Goal: Task Accomplishment & Management: Use online tool/utility

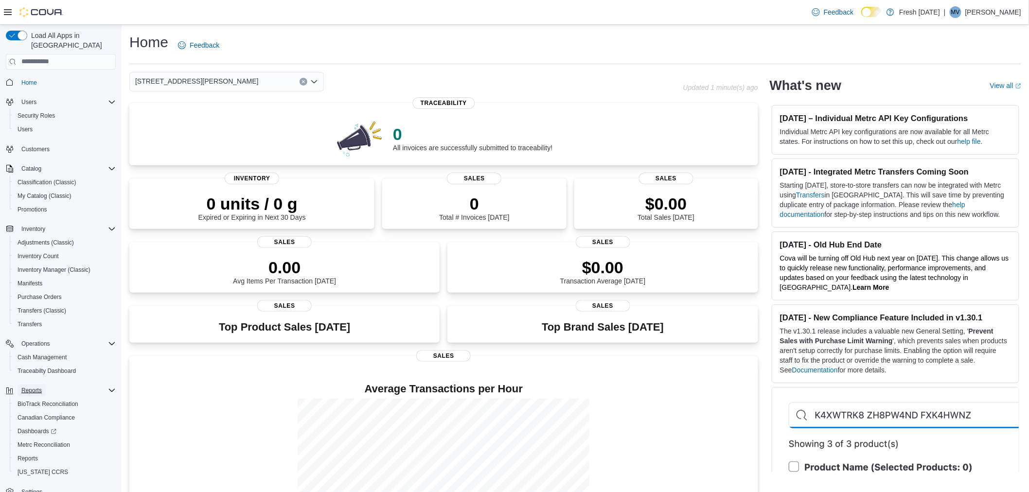
click at [36, 386] on span "Reports" at bounding box center [31, 390] width 20 height 8
click at [36, 427] on span "Dashboards" at bounding box center [37, 431] width 39 height 8
click at [28, 455] on span "Reports" at bounding box center [28, 459] width 20 height 8
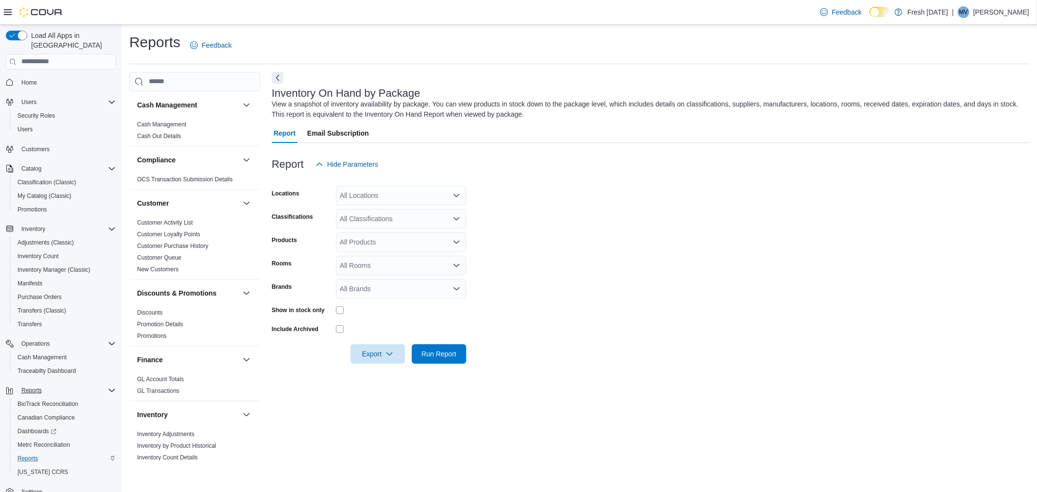
click at [397, 183] on div at bounding box center [650, 180] width 757 height 12
click at [400, 192] on div "All Locations" at bounding box center [401, 195] width 130 height 19
click at [396, 259] on button "[STREET_ADDRESS]" at bounding box center [401, 254] width 130 height 14
click at [642, 217] on form "Locations [STREET_ADDRESS] Combo box. Selected. [STREET_ADDRESS]. Press Backspa…" at bounding box center [650, 269] width 757 height 190
click at [442, 222] on div "All Classifications" at bounding box center [401, 218] width 130 height 19
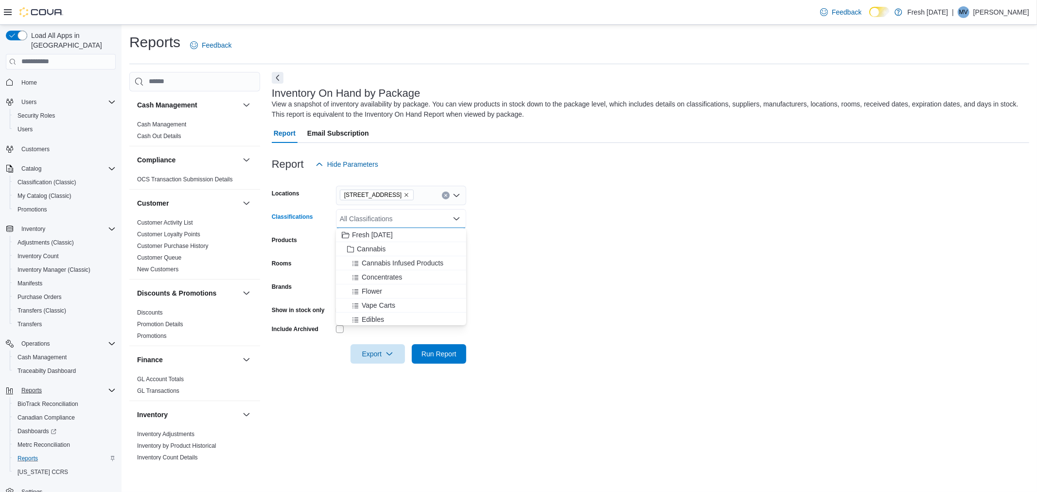
click at [442, 222] on div "All Classifications" at bounding box center [401, 218] width 130 height 19
click at [361, 248] on span "Cannabis" at bounding box center [371, 249] width 29 height 10
click at [576, 230] on form "Locations [STREET_ADDRESS] Cannabis Combo box. Selected. Cannabis. Press Backsp…" at bounding box center [650, 269] width 757 height 190
click at [450, 352] on span "Run Report" at bounding box center [438, 354] width 35 height 10
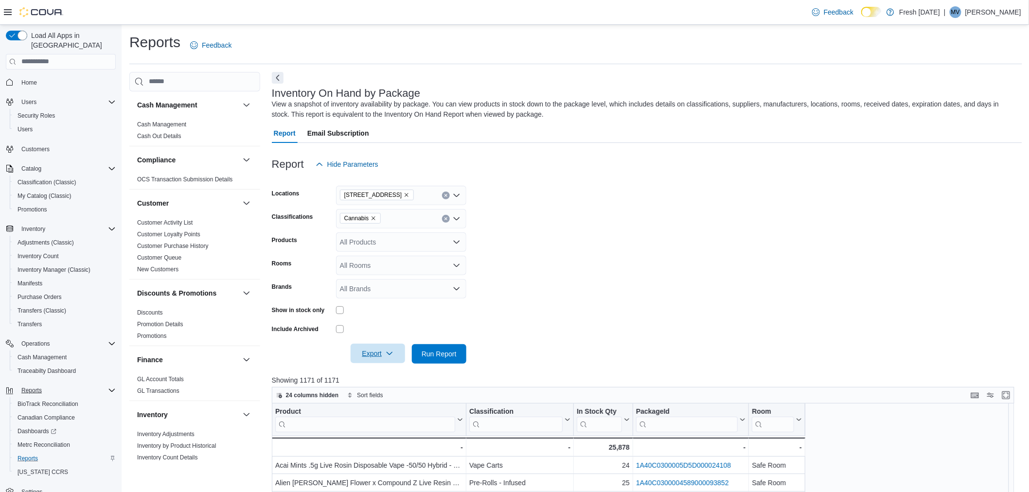
click at [390, 354] on icon "button" at bounding box center [390, 354] width 8 height 8
click at [390, 374] on span "Export to Excel" at bounding box center [379, 373] width 44 height 8
